Goal: Transaction & Acquisition: Subscribe to service/newsletter

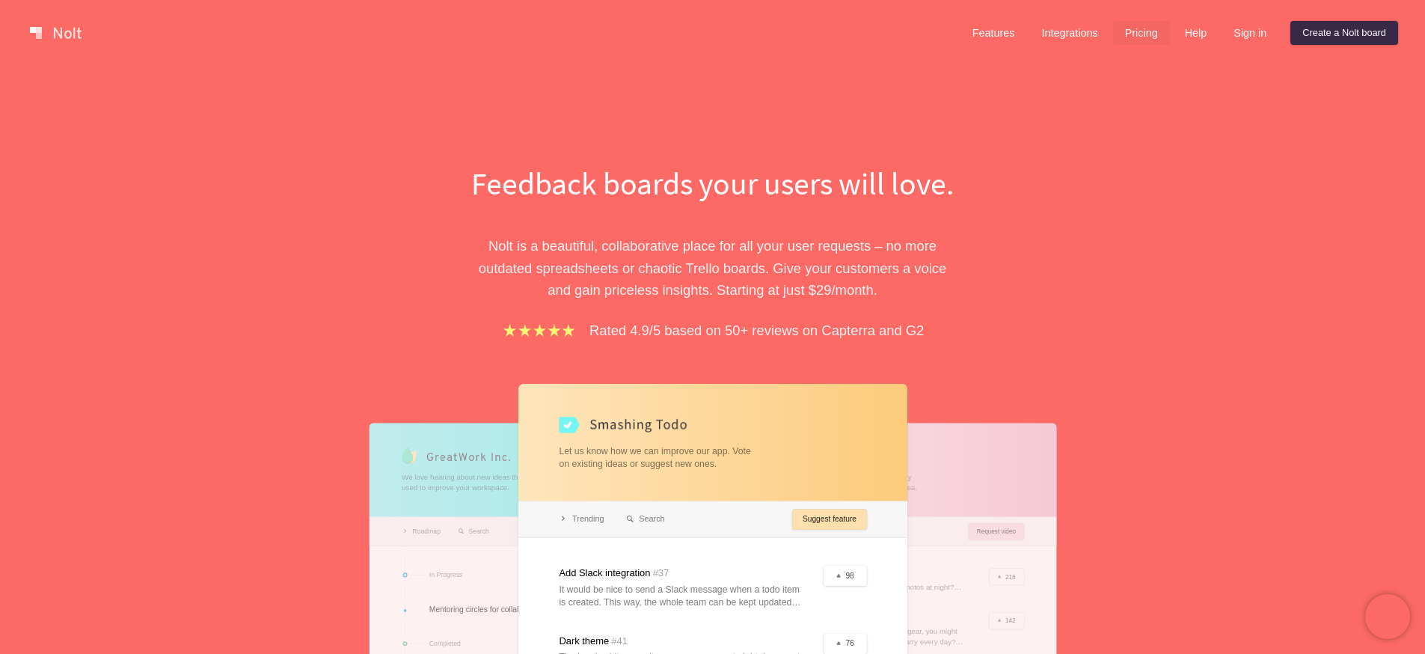
click at [1120, 34] on link "Pricing" at bounding box center [1141, 33] width 57 height 24
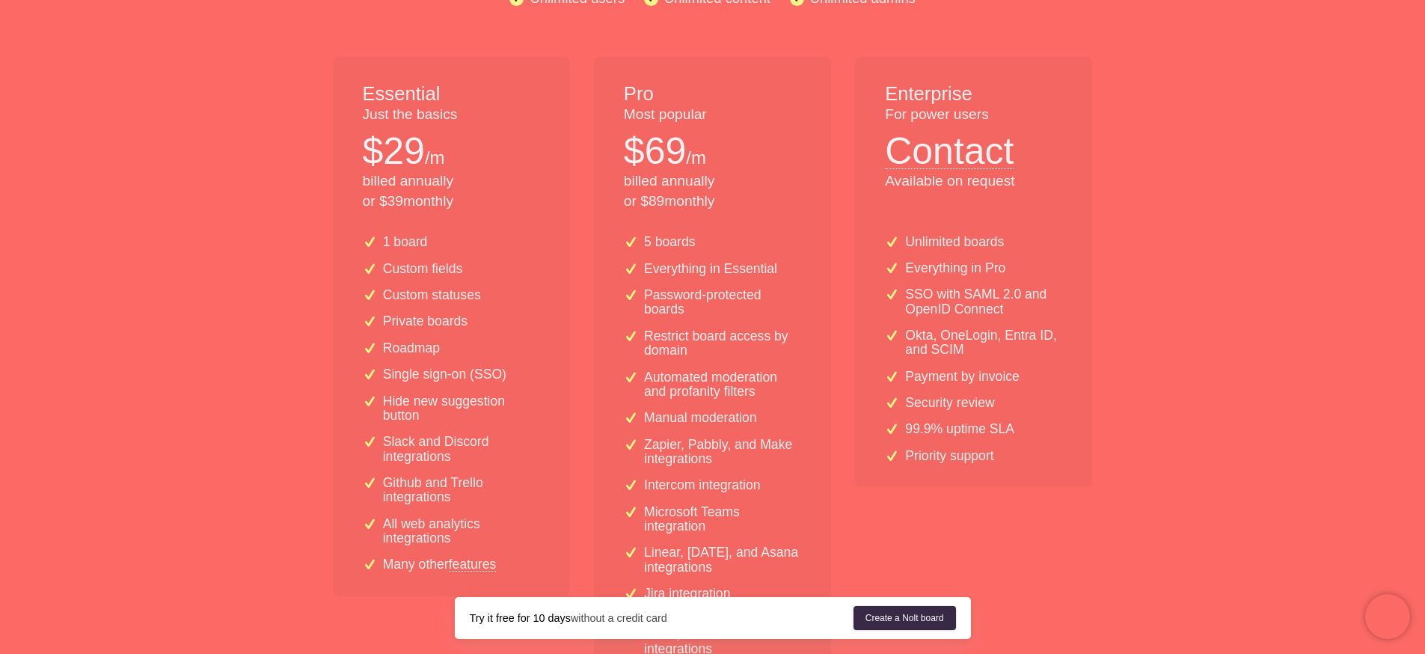
scroll to position [278, 0]
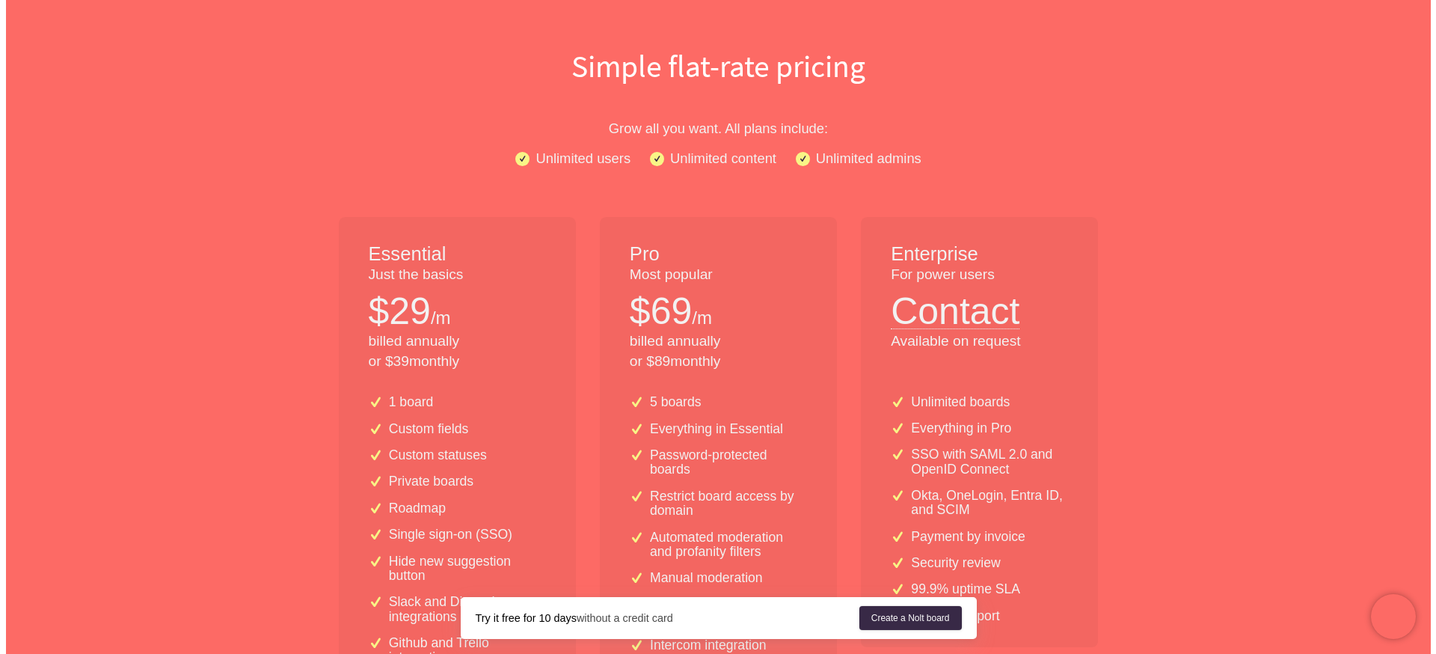
scroll to position [0, 0]
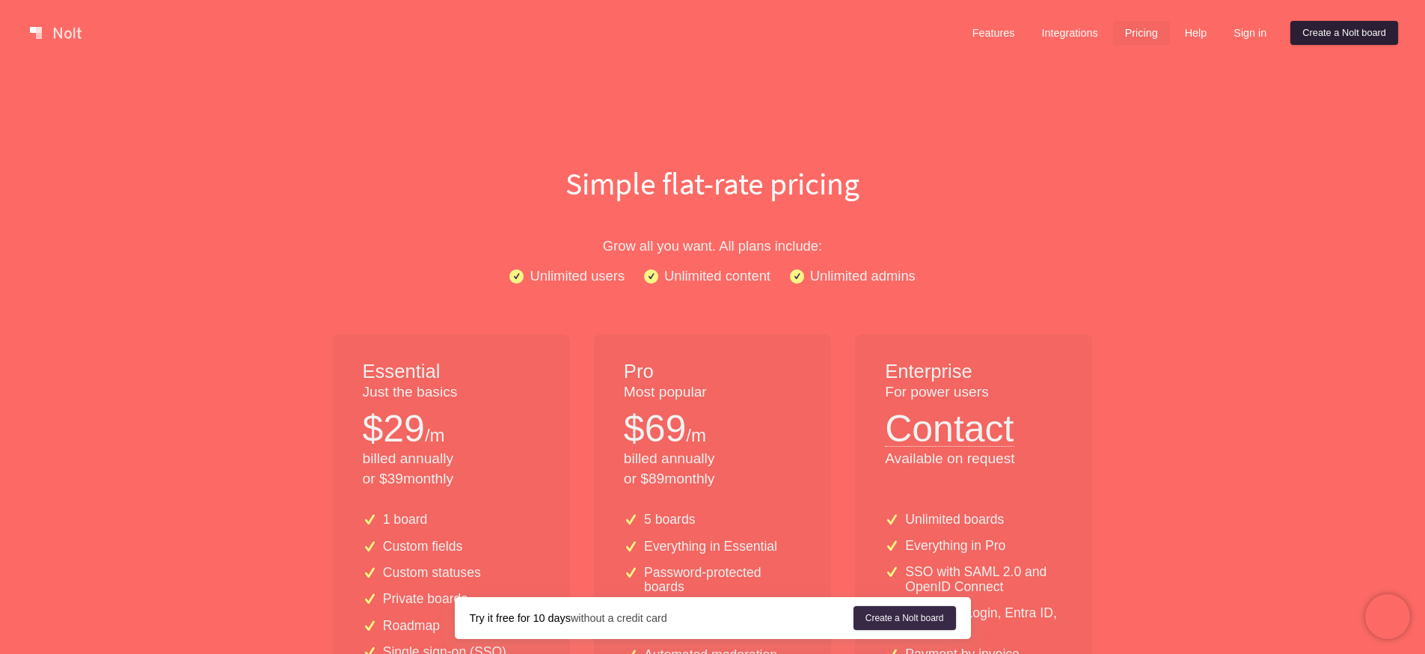
click at [1295, 37] on link "Create a Nolt board" at bounding box center [1344, 33] width 108 height 24
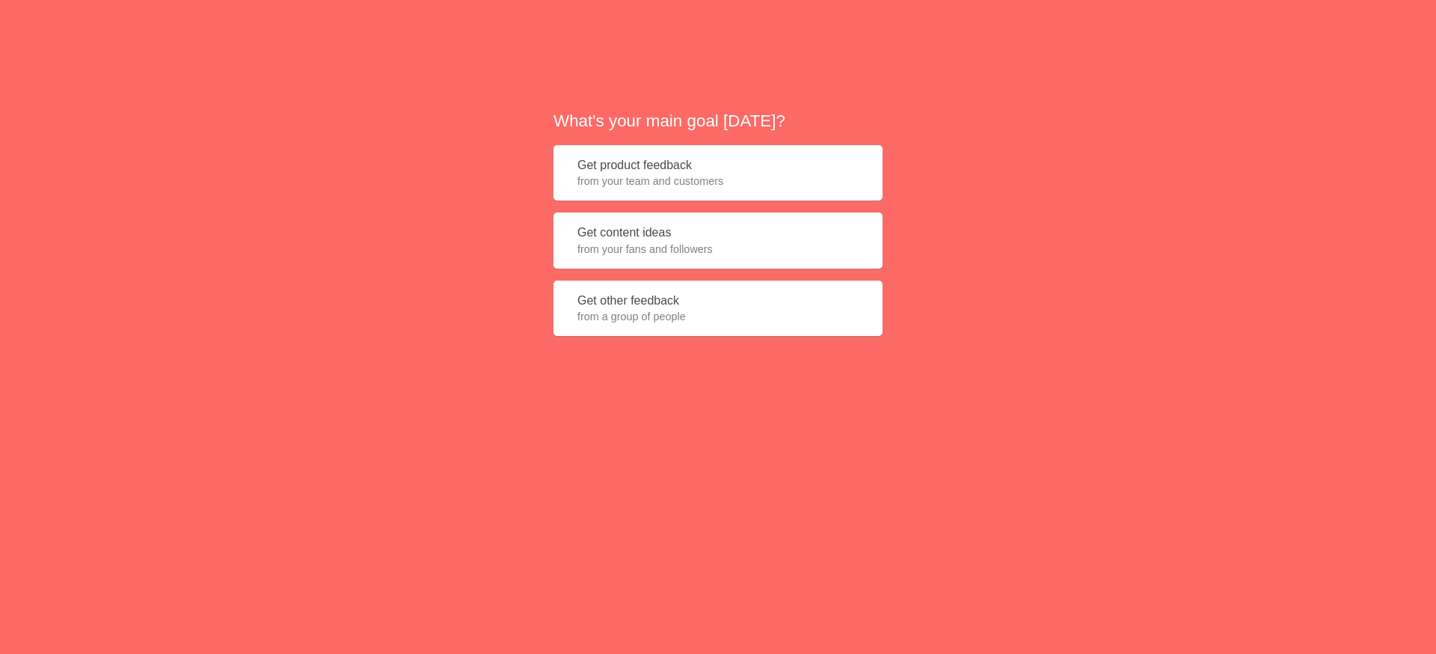
click at [699, 167] on button "Get product feedback from your team and customers" at bounding box center [717, 173] width 329 height 56
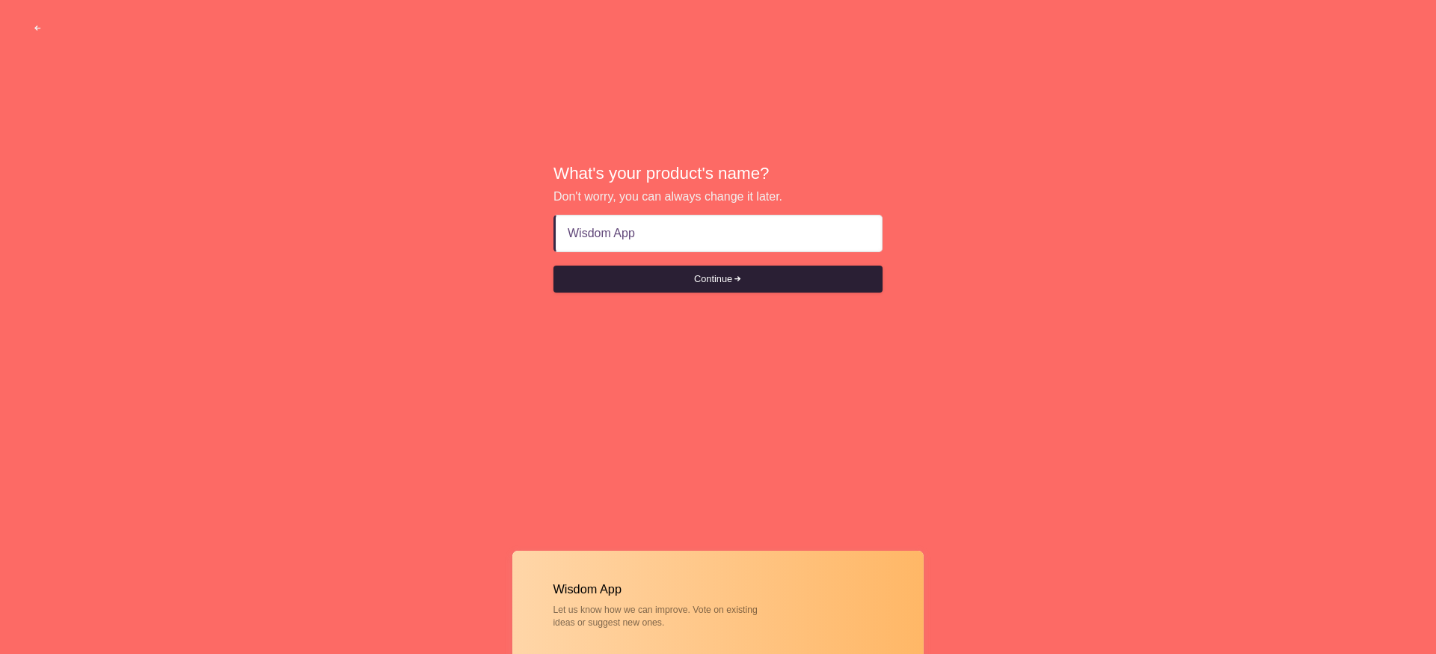
click at [673, 286] on button "Continue" at bounding box center [717, 279] width 329 height 27
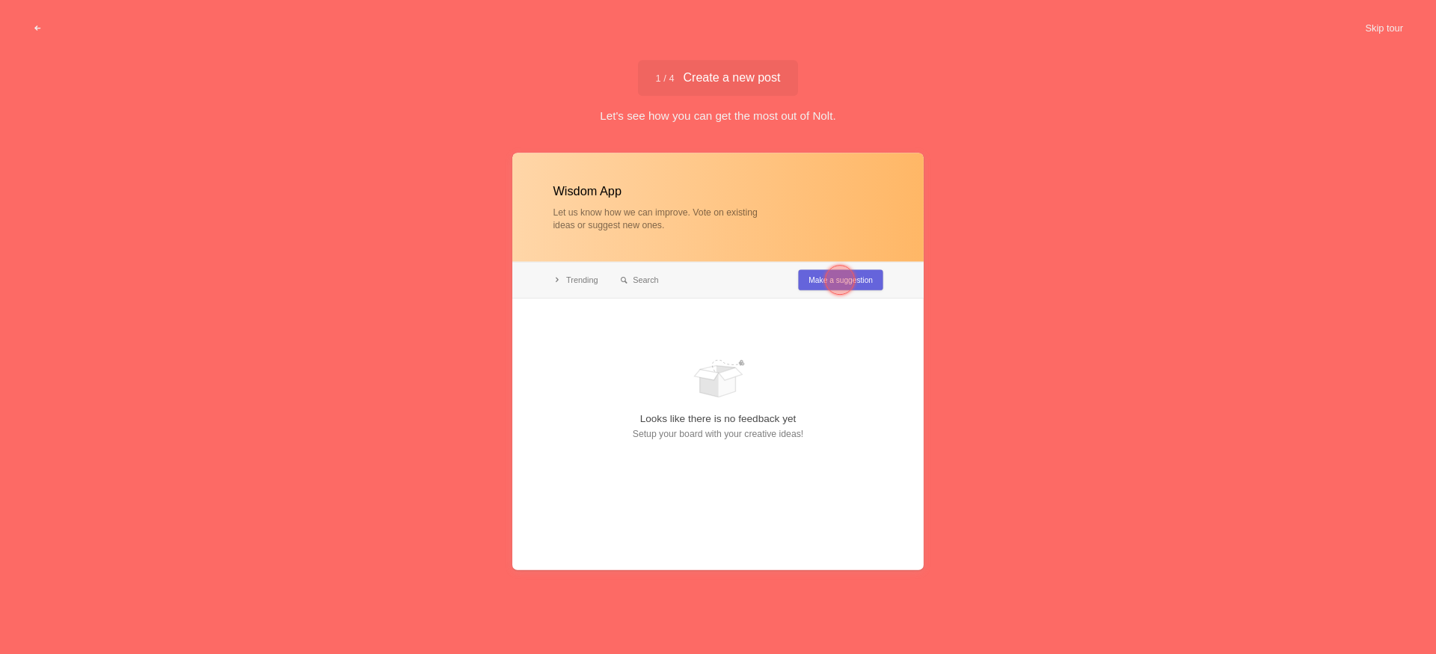
type input "Wisdom App"
click at [832, 284] on div at bounding box center [840, 280] width 30 height 30
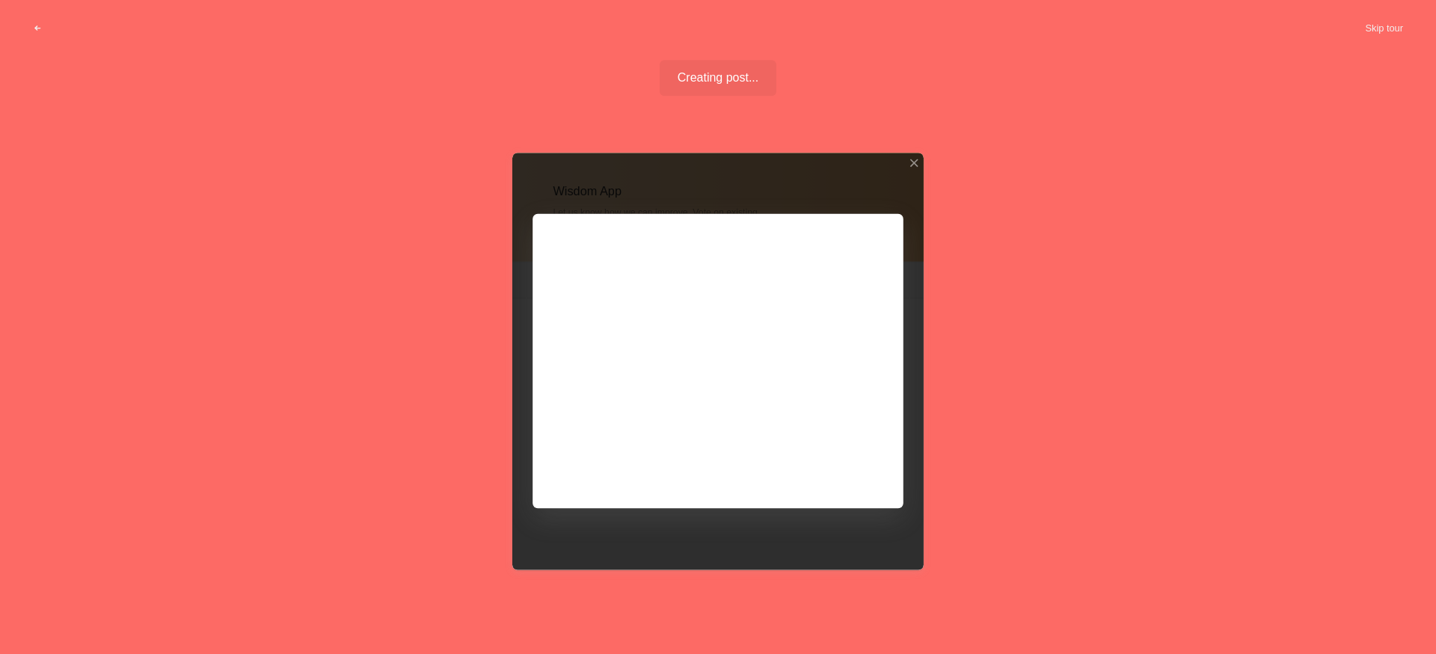
click at [663, 305] on div at bounding box center [717, 361] width 411 height 417
click at [838, 473] on div at bounding box center [717, 361] width 411 height 417
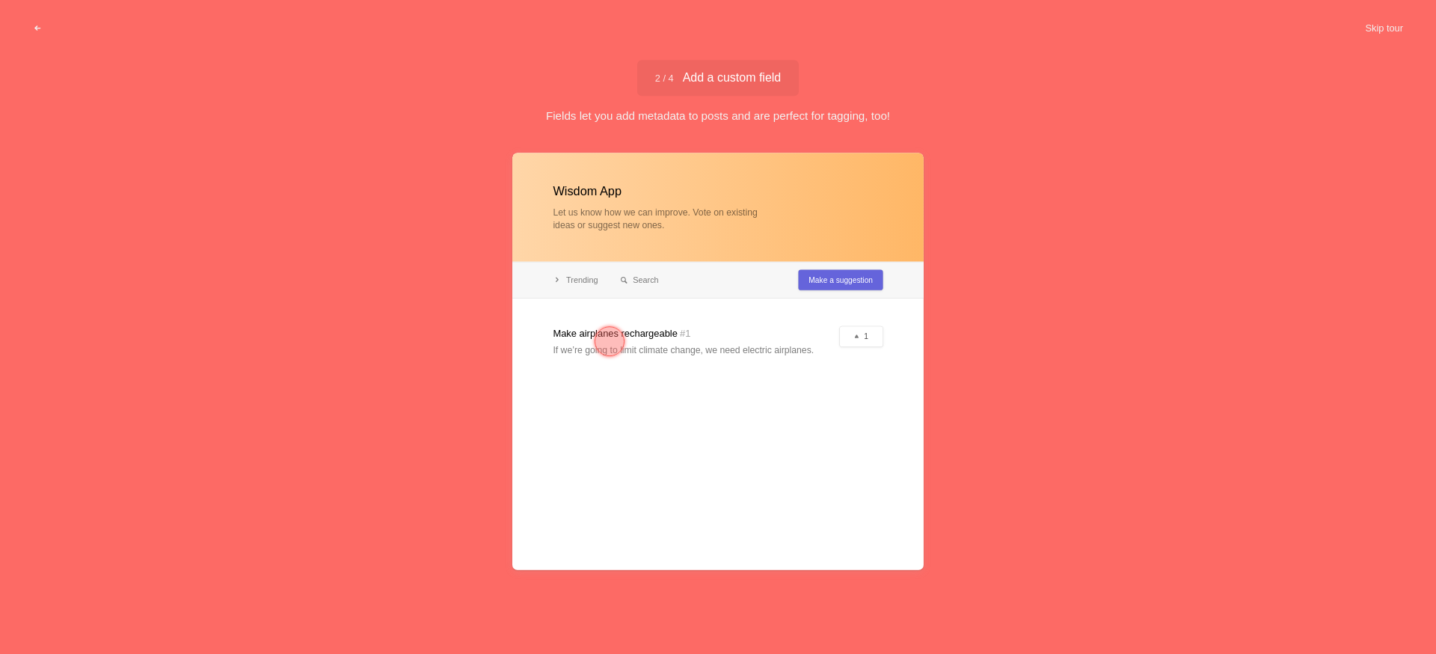
click at [838, 463] on div at bounding box center [717, 361] width 411 height 417
click at [620, 337] on div at bounding box center [610, 341] width 30 height 30
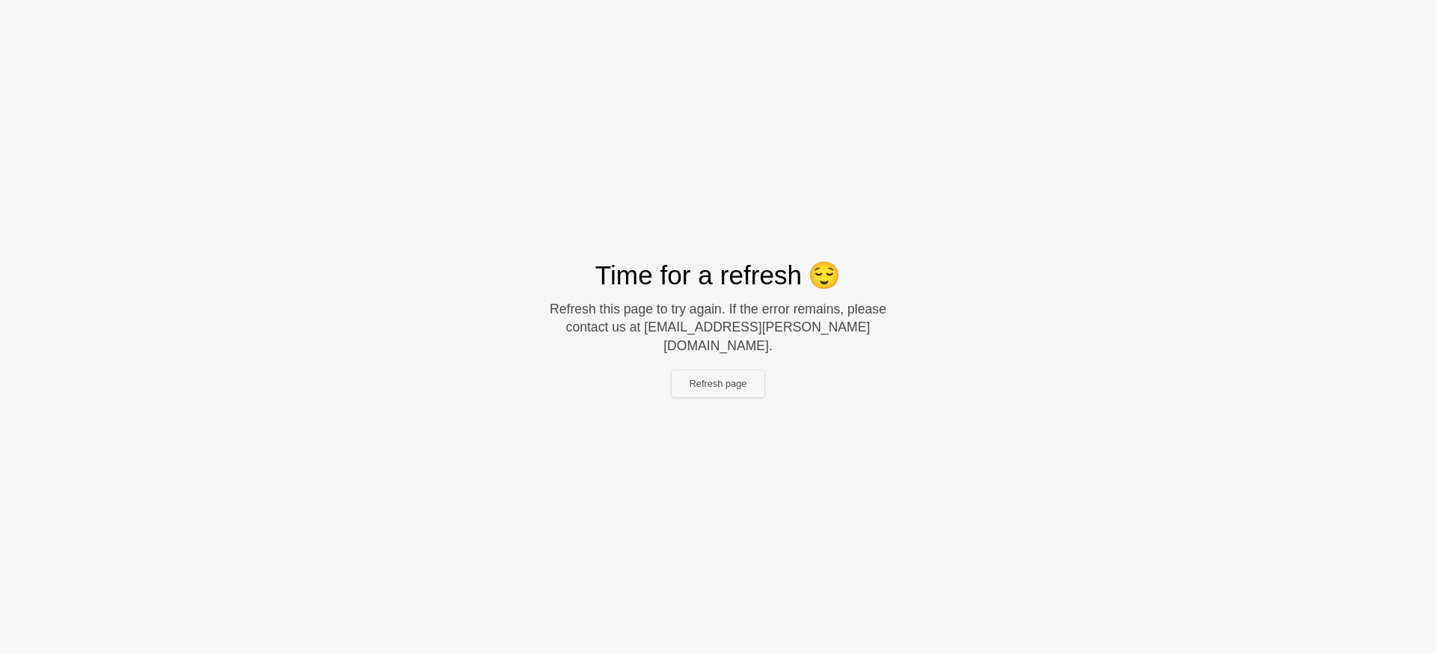
click at [741, 371] on button "Refresh page" at bounding box center [718, 383] width 93 height 27
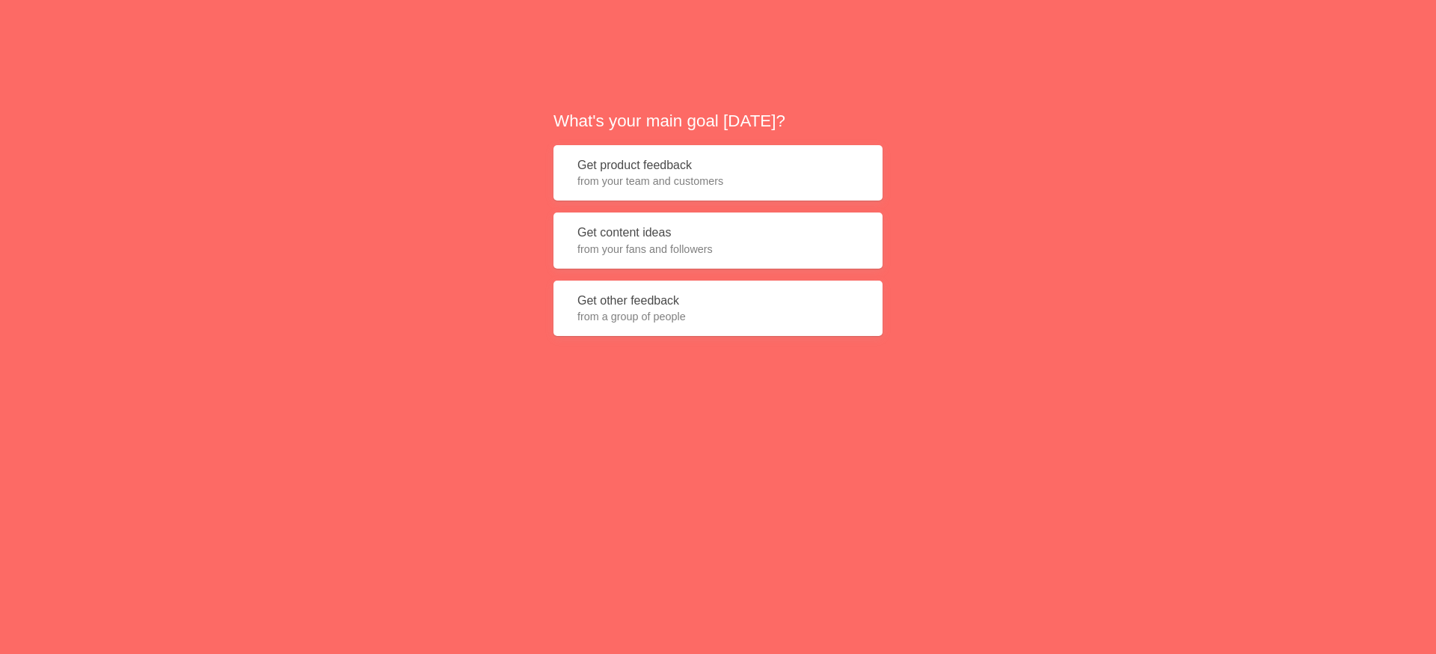
click at [698, 159] on button "Get product feedback from your team and customers" at bounding box center [717, 173] width 329 height 56
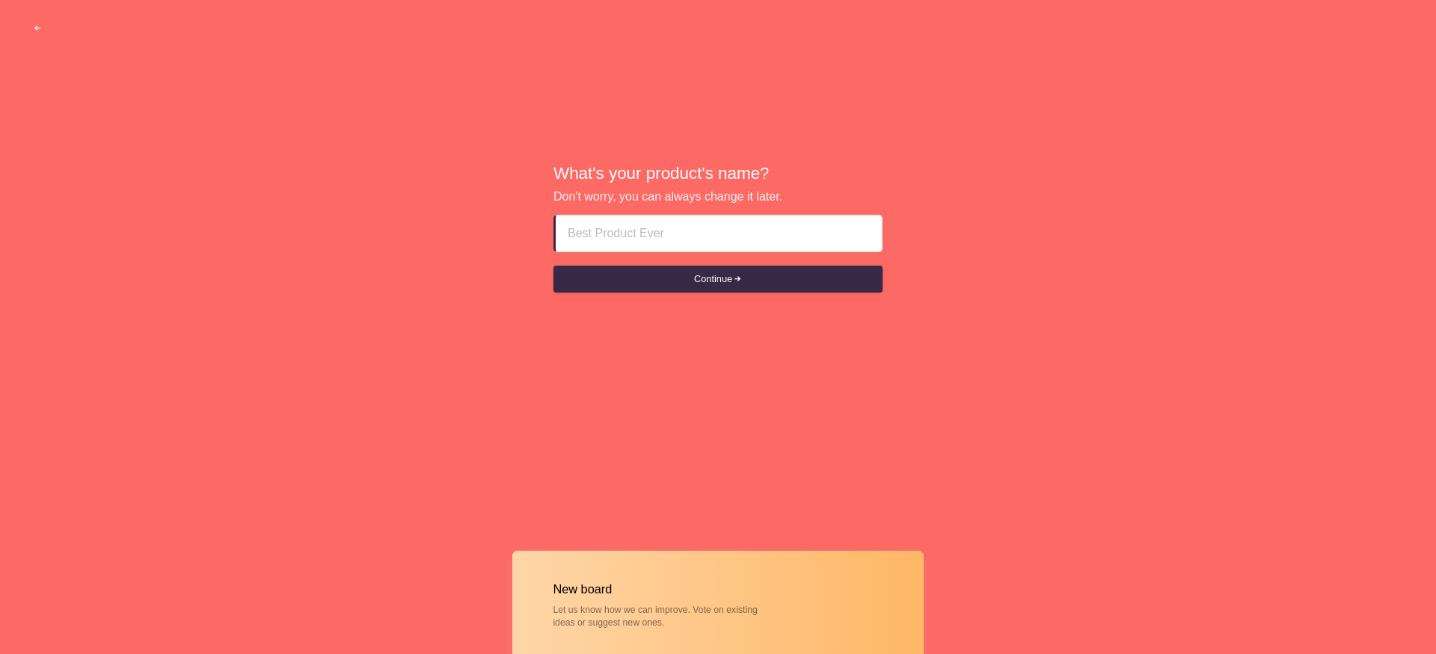
click at [702, 244] on input at bounding box center [719, 233] width 302 height 36
type input "Wisdom App"
click at [553, 266] on button "Continue" at bounding box center [717, 279] width 329 height 27
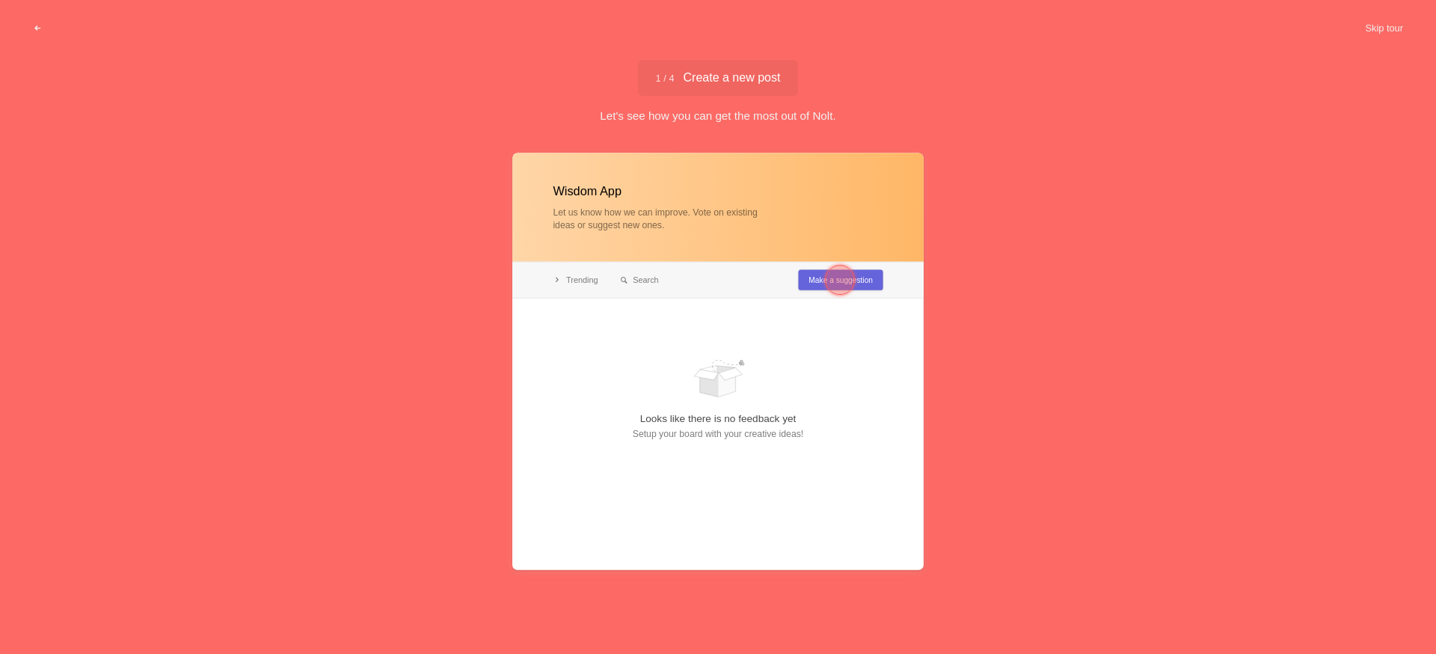
click at [843, 276] on div at bounding box center [840, 280] width 30 height 30
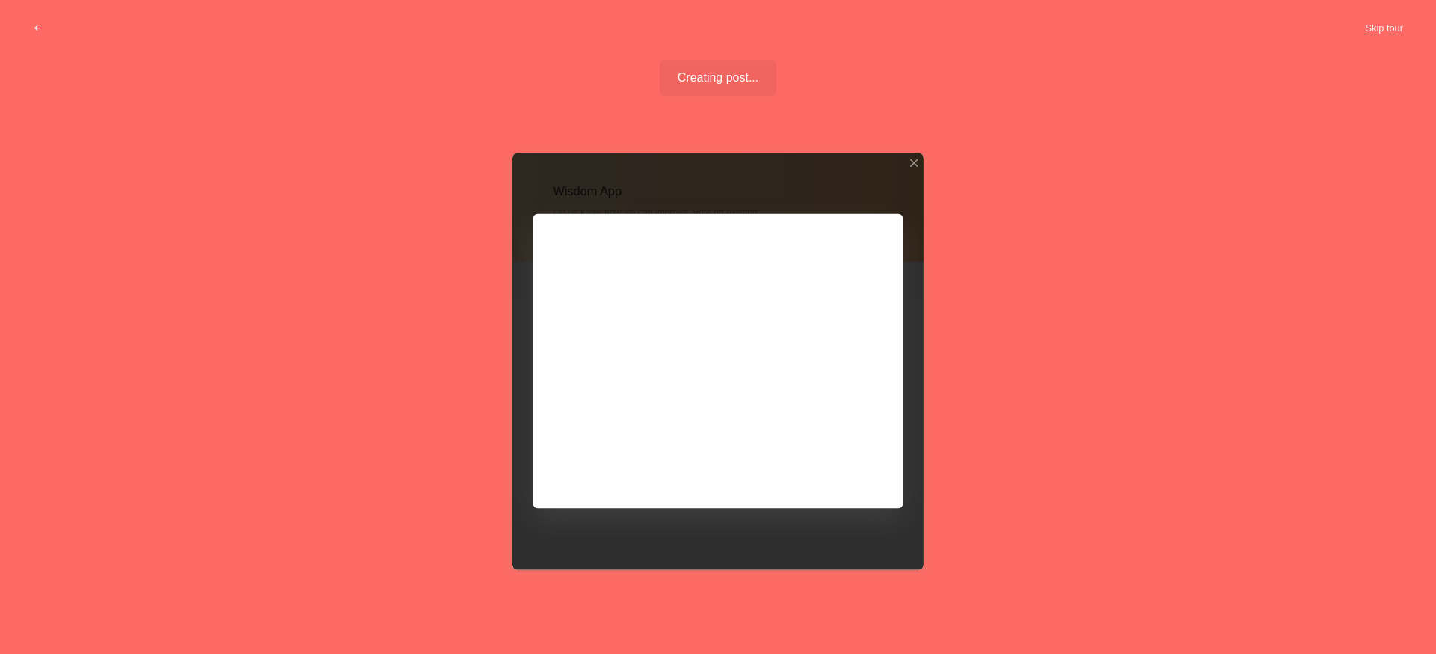
click at [691, 322] on div at bounding box center [717, 361] width 411 height 417
click at [817, 427] on div at bounding box center [717, 361] width 411 height 417
click at [1385, 34] on button "Skip tour" at bounding box center [1384, 28] width 74 height 27
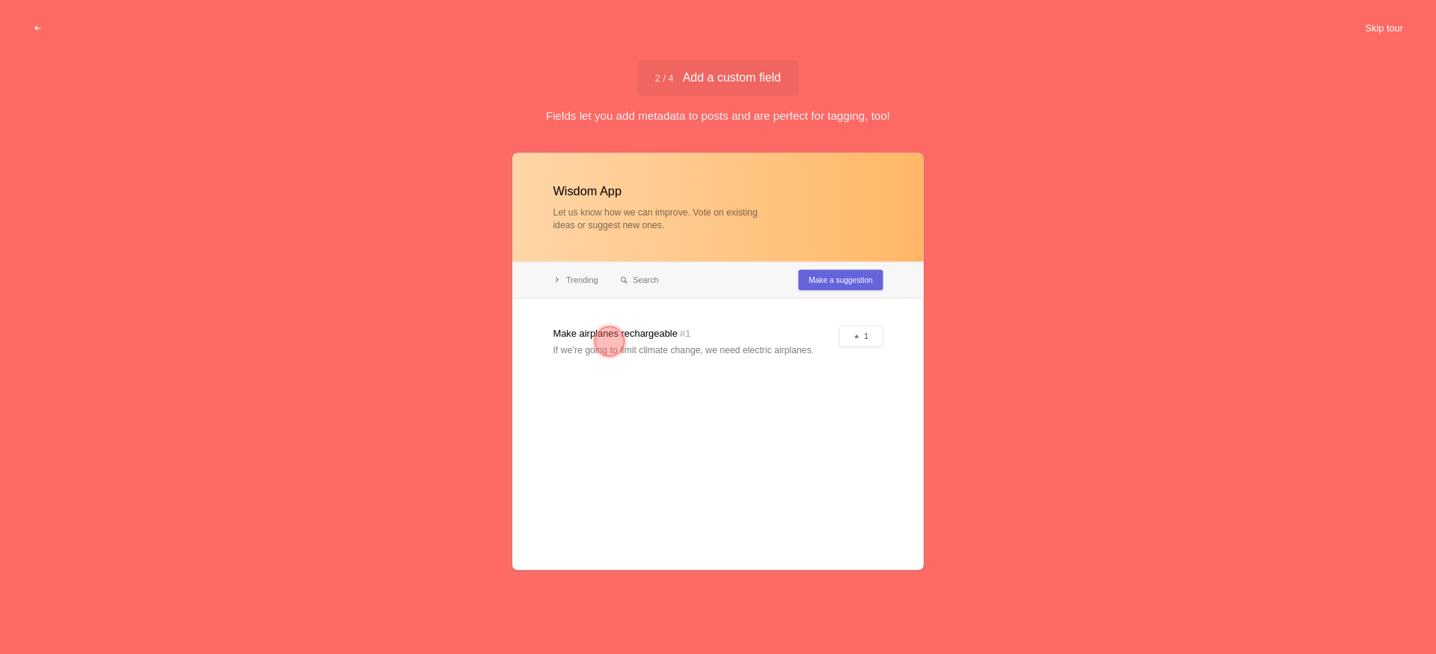
click at [1377, 32] on button "Skip tour" at bounding box center [1384, 28] width 74 height 27
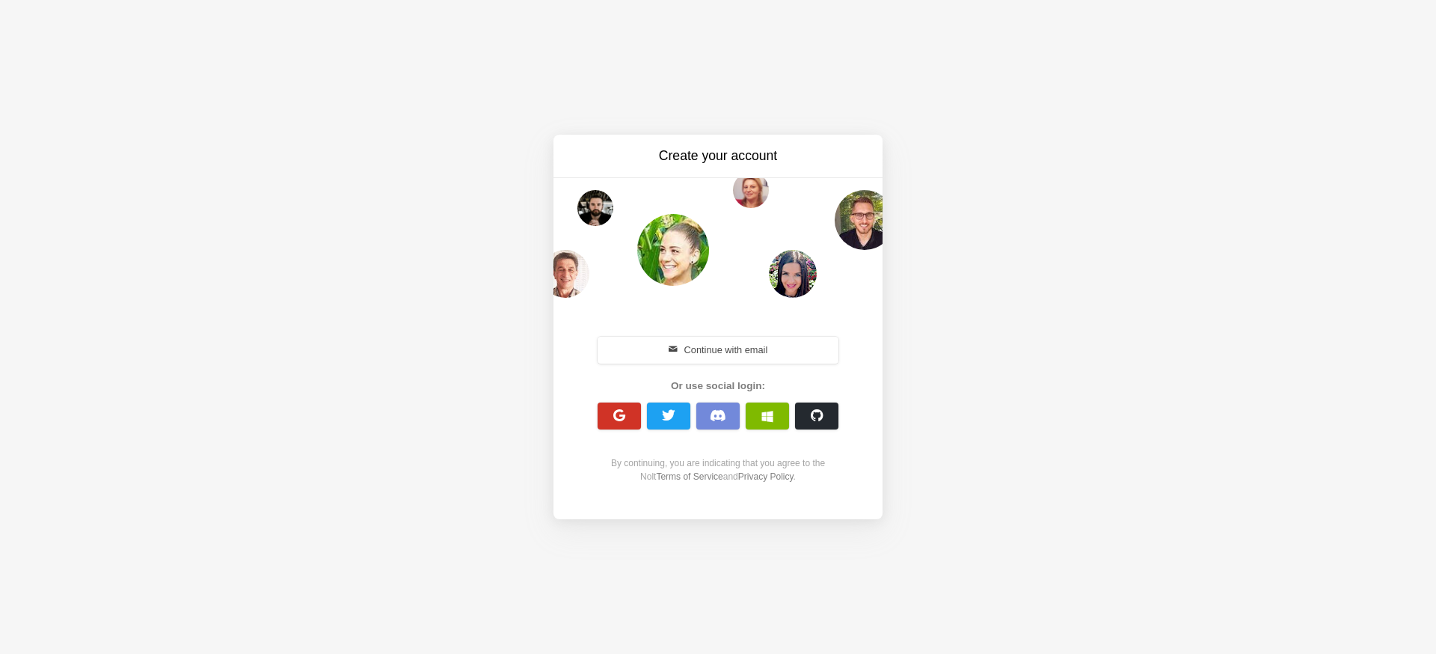
click at [624, 420] on span "button" at bounding box center [620, 415] width 14 height 14
